Goal: Find specific page/section: Find specific page/section

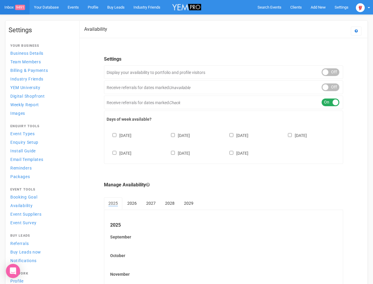
click at [187, 142] on div "[DATE] [DATE] [DATE] [DATE] [DATE] [DATE] [DATE]" at bounding box center [224, 141] width 234 height 35
click at [270, 7] on span "Search Events" at bounding box center [270, 7] width 24 height 4
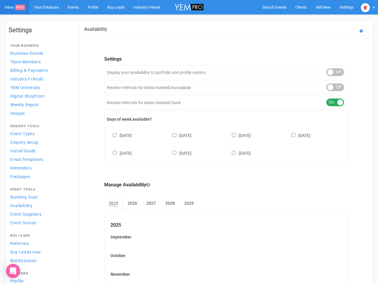
click at [0, 0] on div at bounding box center [0, 0] width 0 height 0
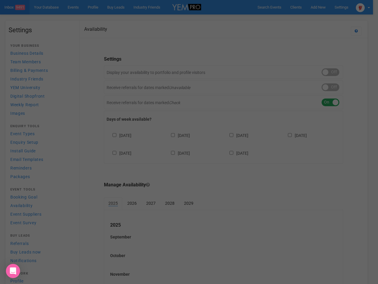
click at [305, 19] on div "Loading..." at bounding box center [189, 142] width 378 height 284
click at [363, 7] on div at bounding box center [189, 142] width 378 height 284
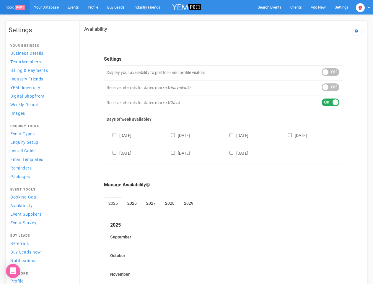
click at [331, 72] on div "ON OFF" at bounding box center [331, 72] width 18 height 8
click at [331, 87] on div "ON OFF" at bounding box center [331, 87] width 18 height 8
click at [331, 102] on div "ON OFF" at bounding box center [331, 102] width 18 height 8
click at [224, 143] on div "[DATE] [DATE] [DATE] [DATE] [DATE] [DATE] [DATE]" at bounding box center [224, 141] width 234 height 35
